Goal: Submit feedback/report problem

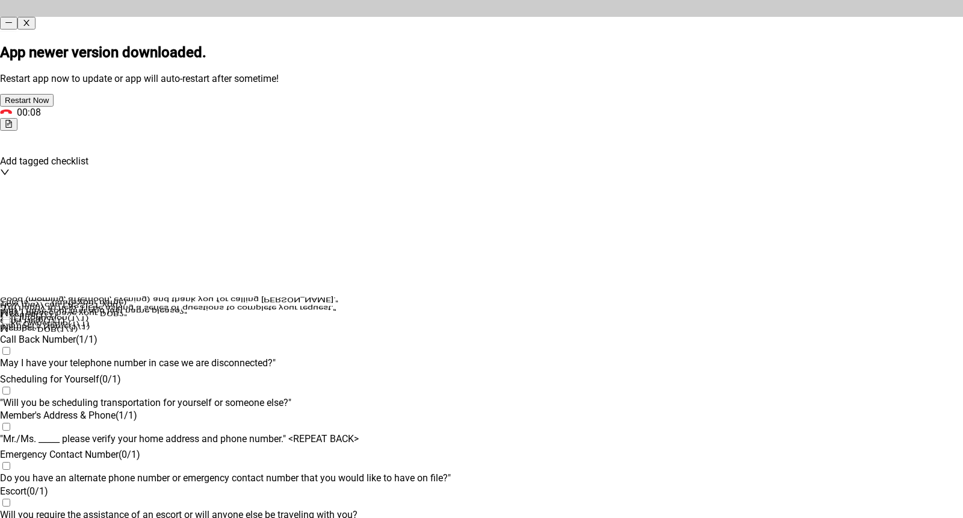
click at [13, 19] on icon "minus" at bounding box center [9, 23] width 8 height 8
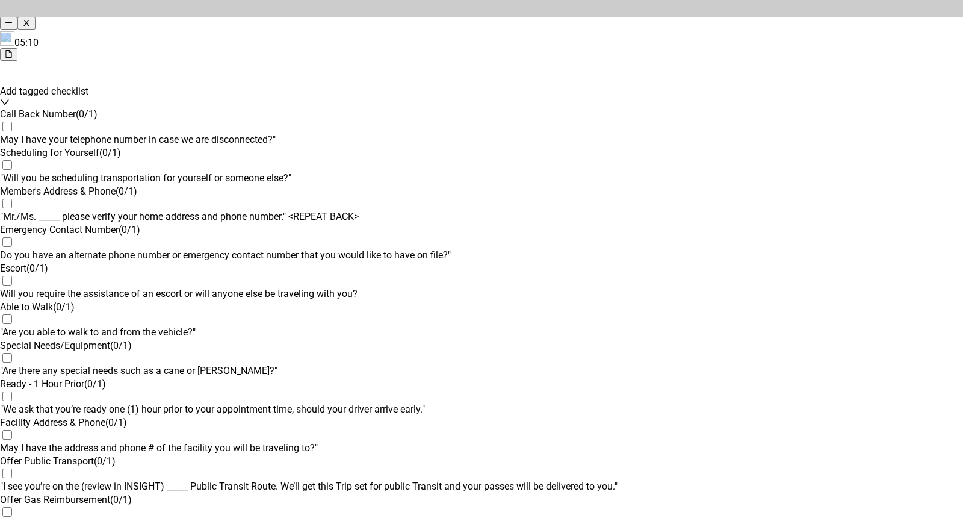
click at [12, 22] on icon "minus" at bounding box center [8, 22] width 7 height 1
